Goal: Obtain resource: Obtain resource

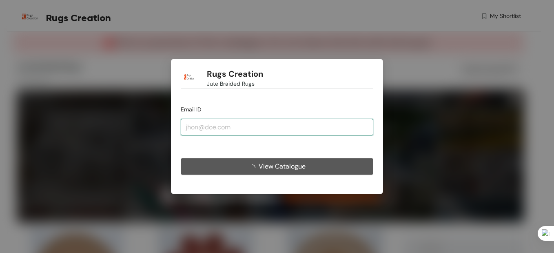
click at [229, 127] on input "email" at bounding box center [277, 127] width 193 height 16
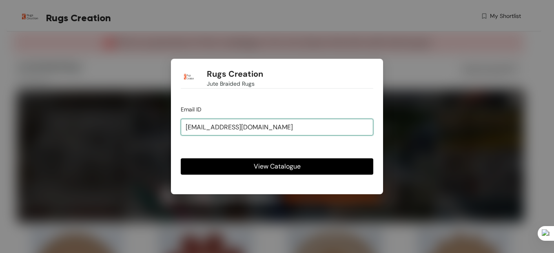
type input "[EMAIL_ADDRESS][DOMAIN_NAME]"
click at [181, 158] on button "View Catalogue" at bounding box center [277, 166] width 193 height 16
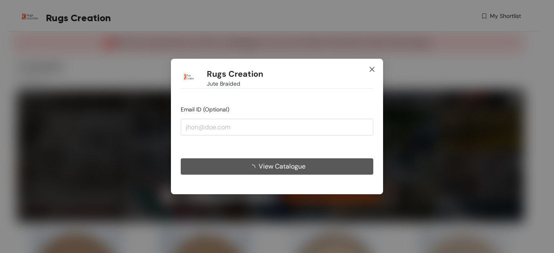
click at [372, 67] on icon "close" at bounding box center [372, 69] width 7 height 7
